Goal: Share content

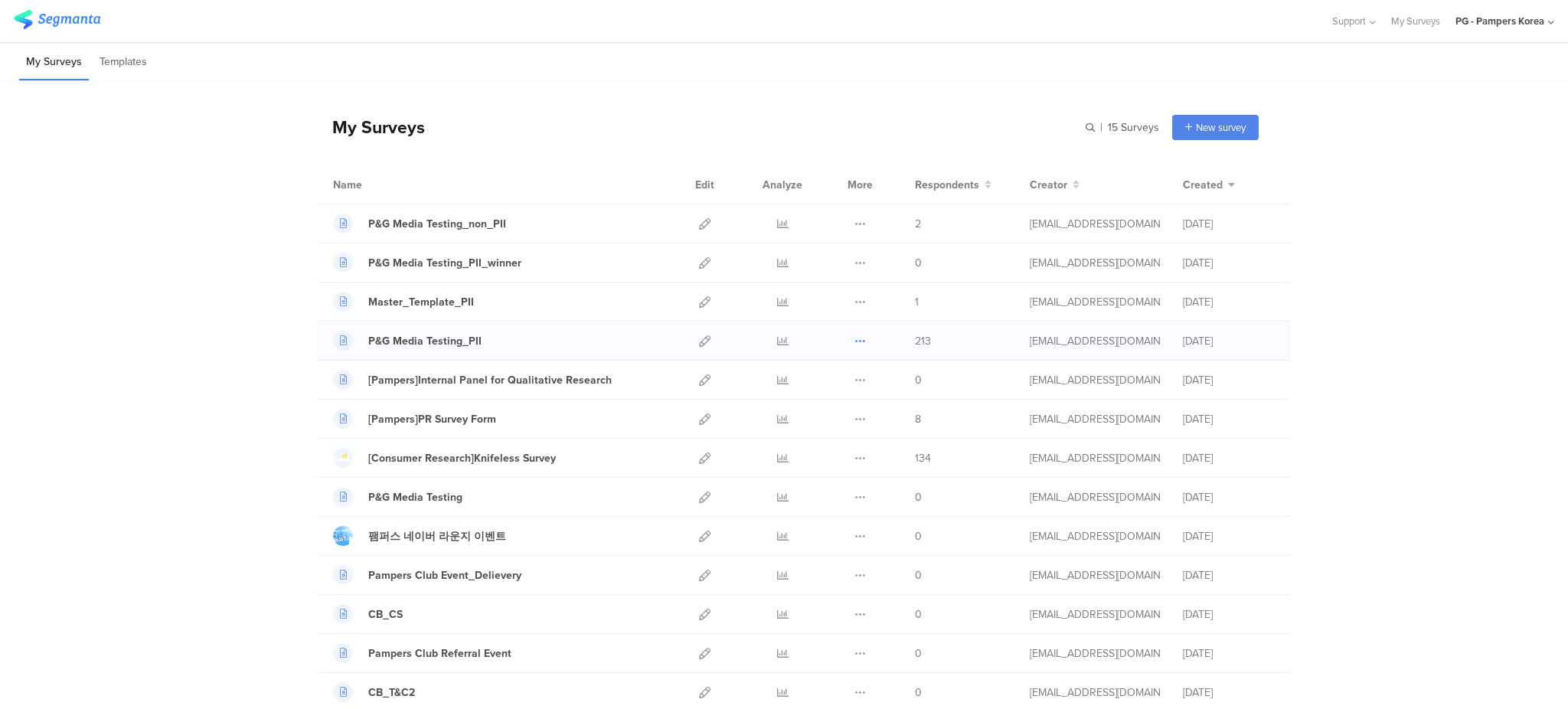
click at [854, 342] on icon at bounding box center [860, 341] width 11 height 11
click at [701, 341] on icon at bounding box center [705, 341] width 11 height 11
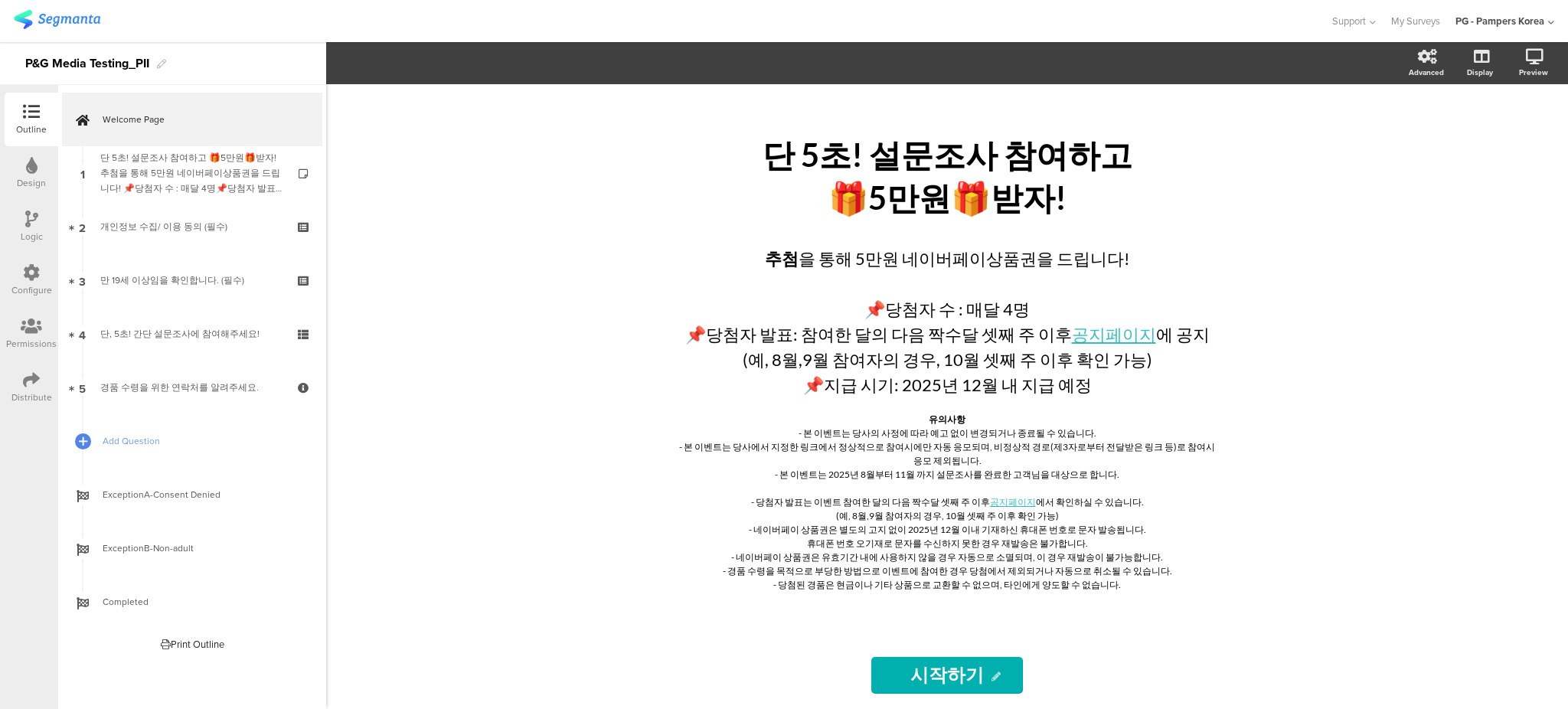
click at [39, 381] on icon at bounding box center [32, 379] width 17 height 17
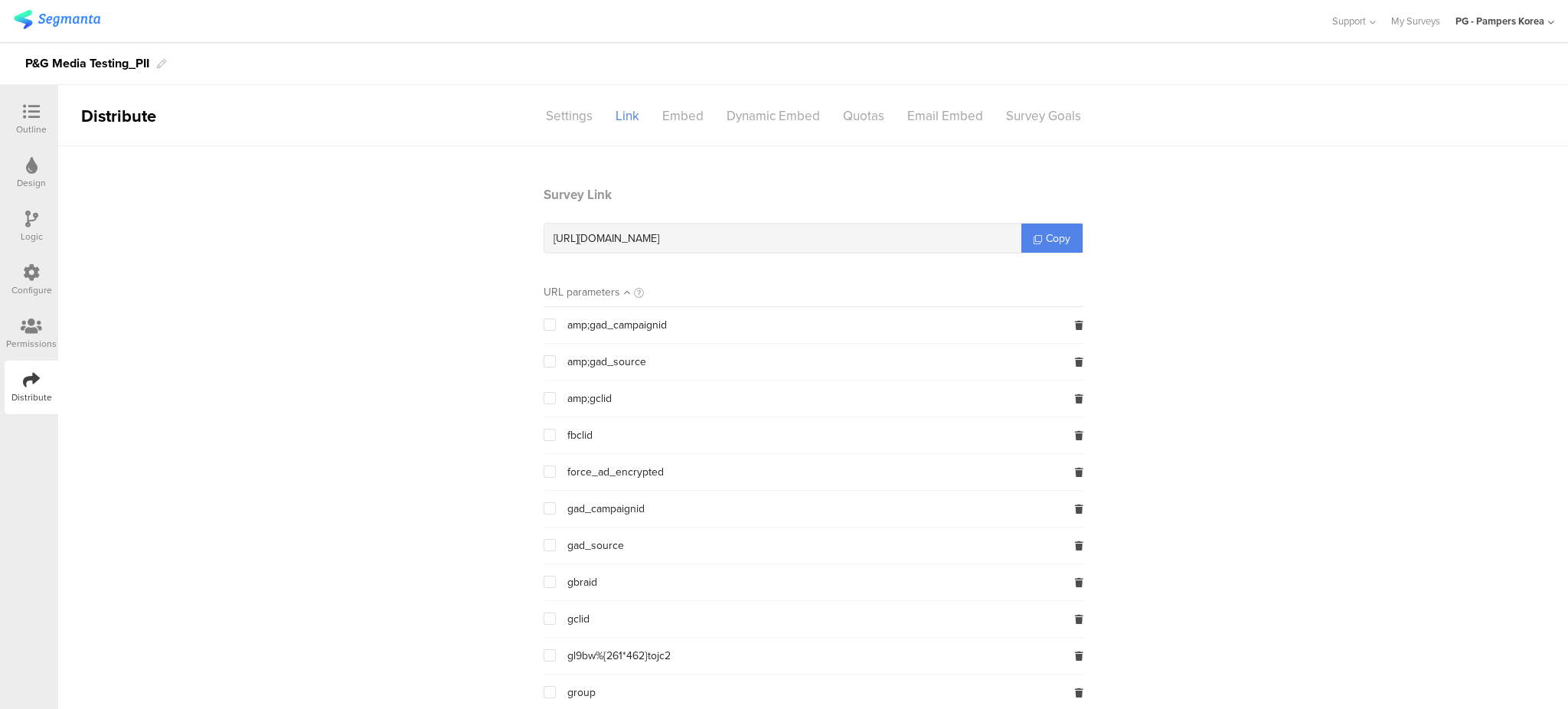
click at [544, 691] on span at bounding box center [549, 691] width 12 height 12
click at [556, 686] on input "checkbox" at bounding box center [556, 686] width 0 height 0
click at [1037, 225] on link "Copy" at bounding box center [1052, 237] width 62 height 29
